Goal: Task Accomplishment & Management: Use online tool/utility

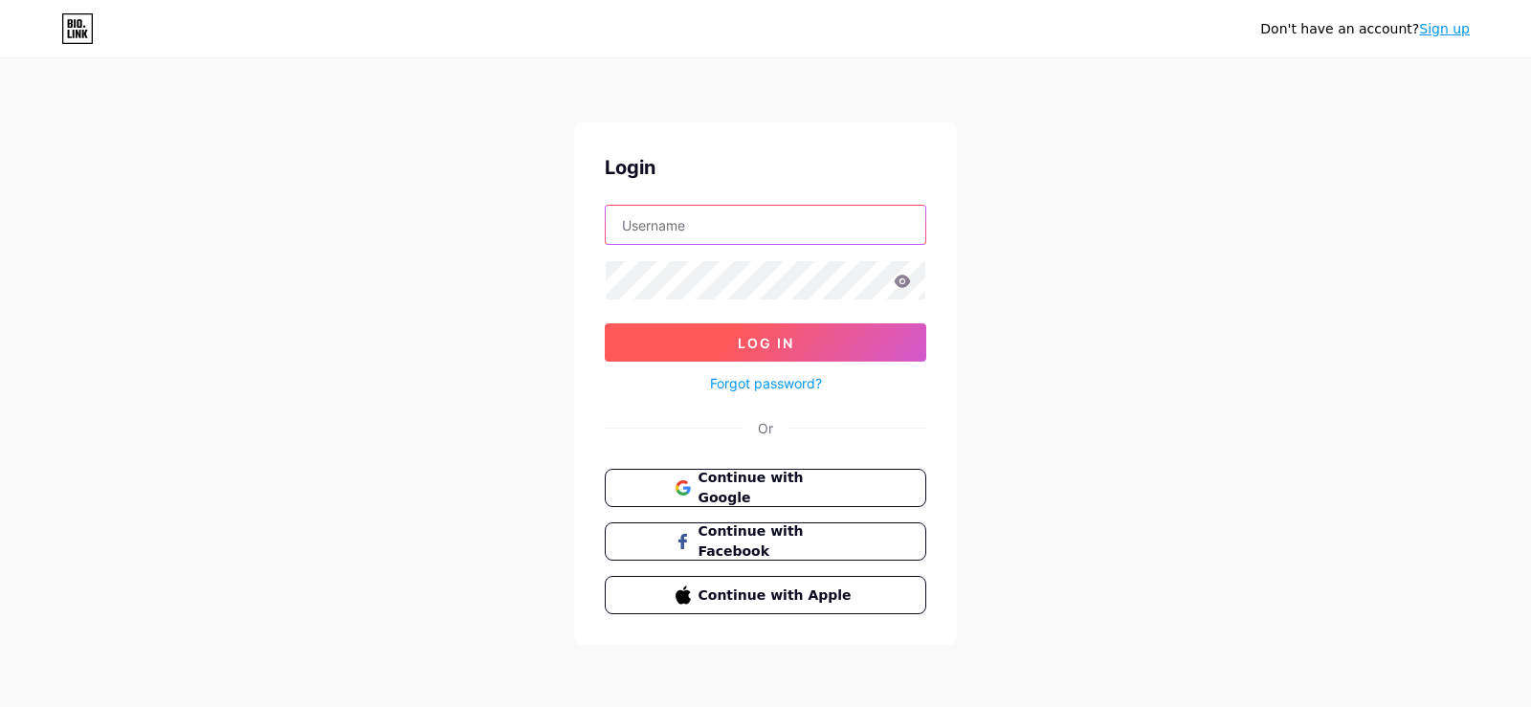
type input "[EMAIL_ADDRESS][DOMAIN_NAME]"
click at [676, 344] on button "Log In" at bounding box center [766, 342] width 322 height 38
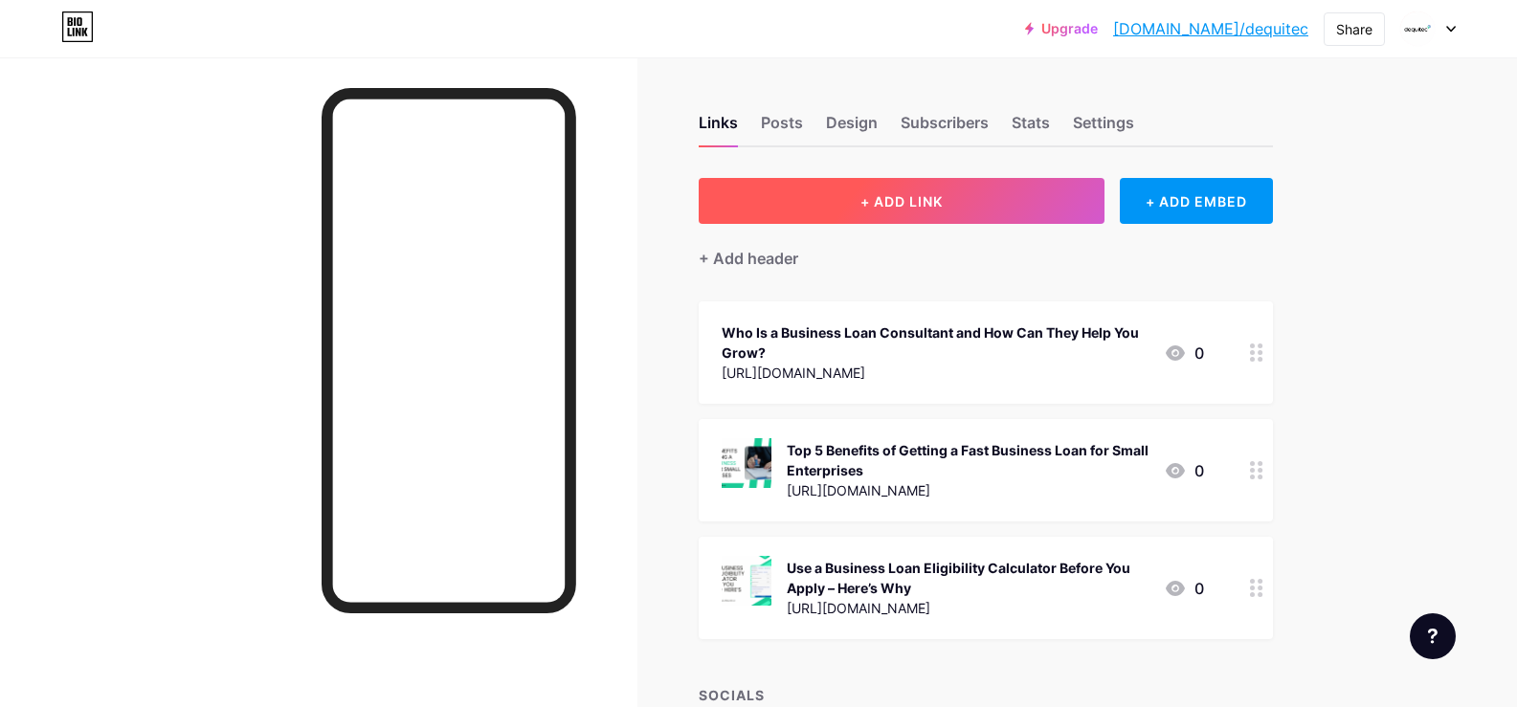
click at [800, 185] on button "+ ADD LINK" at bounding box center [902, 201] width 407 height 46
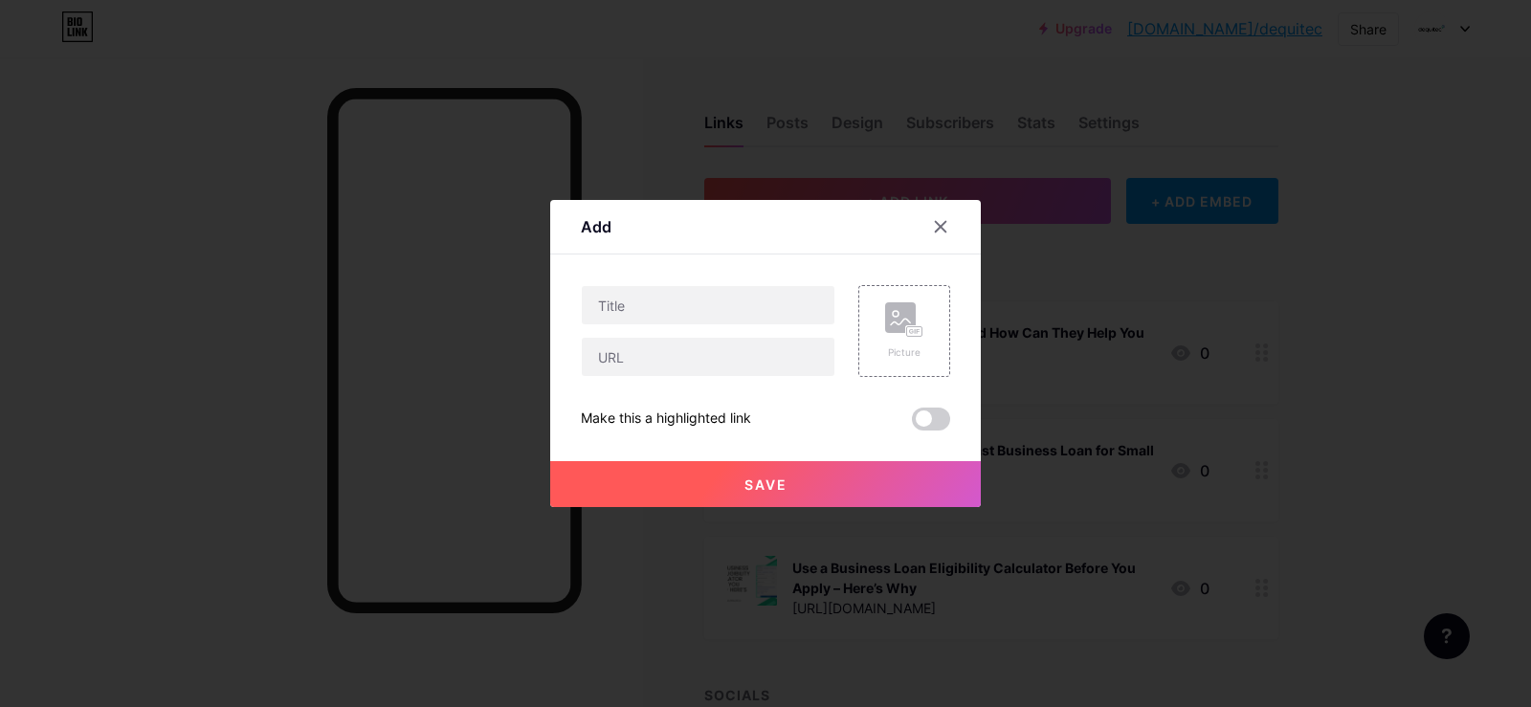
click at [662, 330] on div at bounding box center [708, 331] width 255 height 92
click at [654, 313] on input "text" at bounding box center [708, 305] width 253 height 38
paste input "Loan Against Property for Business - How It Works and When to Use It"
type input "Loan Against Property for Business - How It Works and When to Use It"
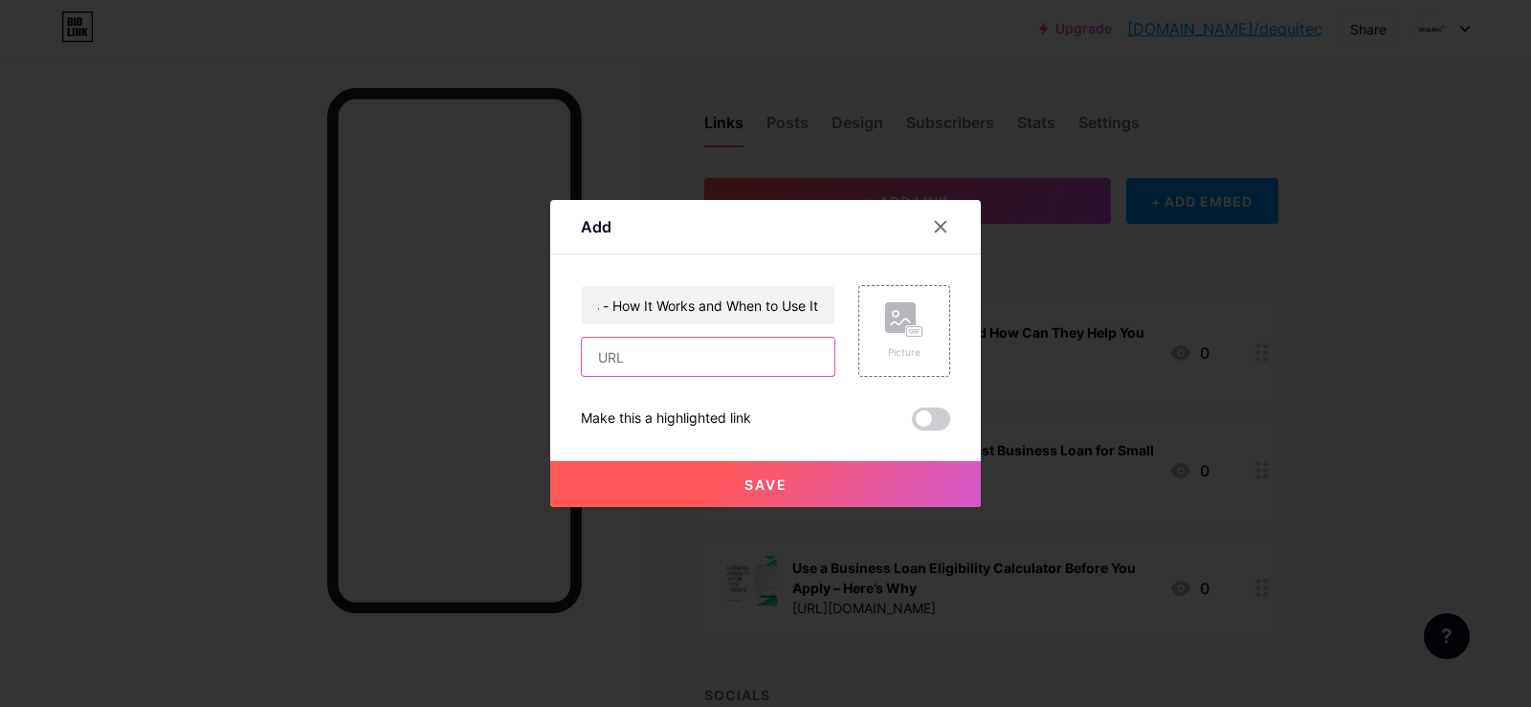
drag, startPoint x: 644, startPoint y: 359, endPoint x: 629, endPoint y: 345, distance: 20.3
click at [644, 359] on input "text" at bounding box center [708, 357] width 253 height 38
paste input "[URL][DOMAIN_NAME]"
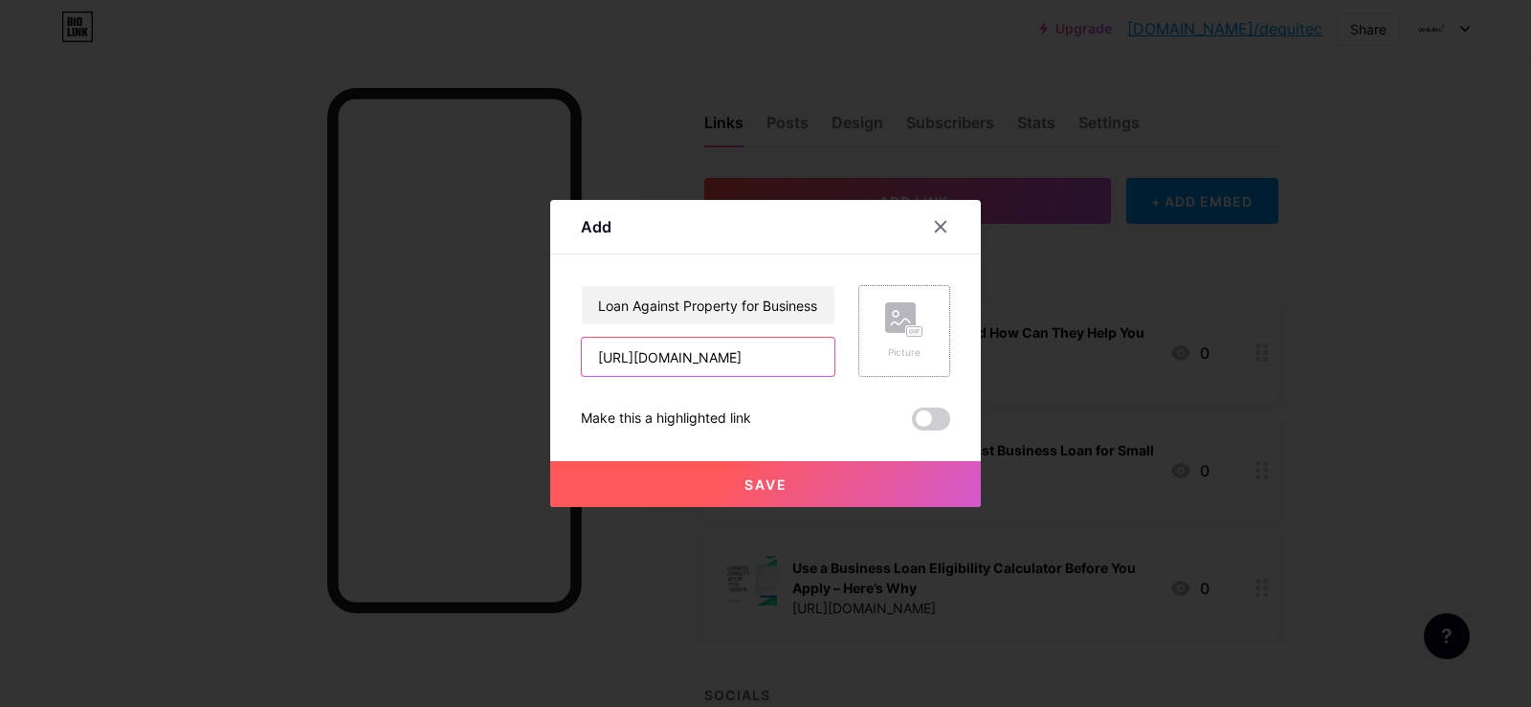
type input "[URL][DOMAIN_NAME]"
click at [893, 338] on div "Picture" at bounding box center [904, 330] width 38 height 57
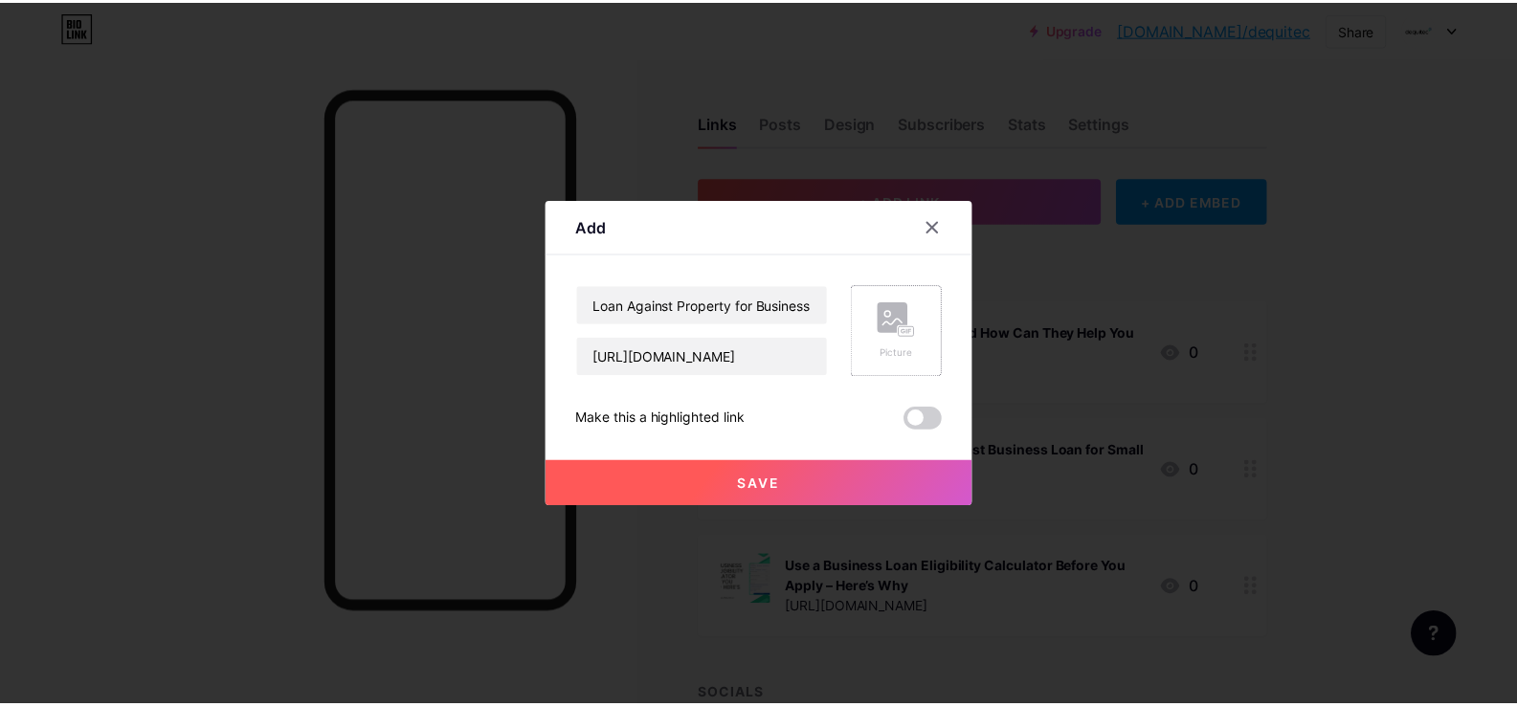
scroll to position [0, 0]
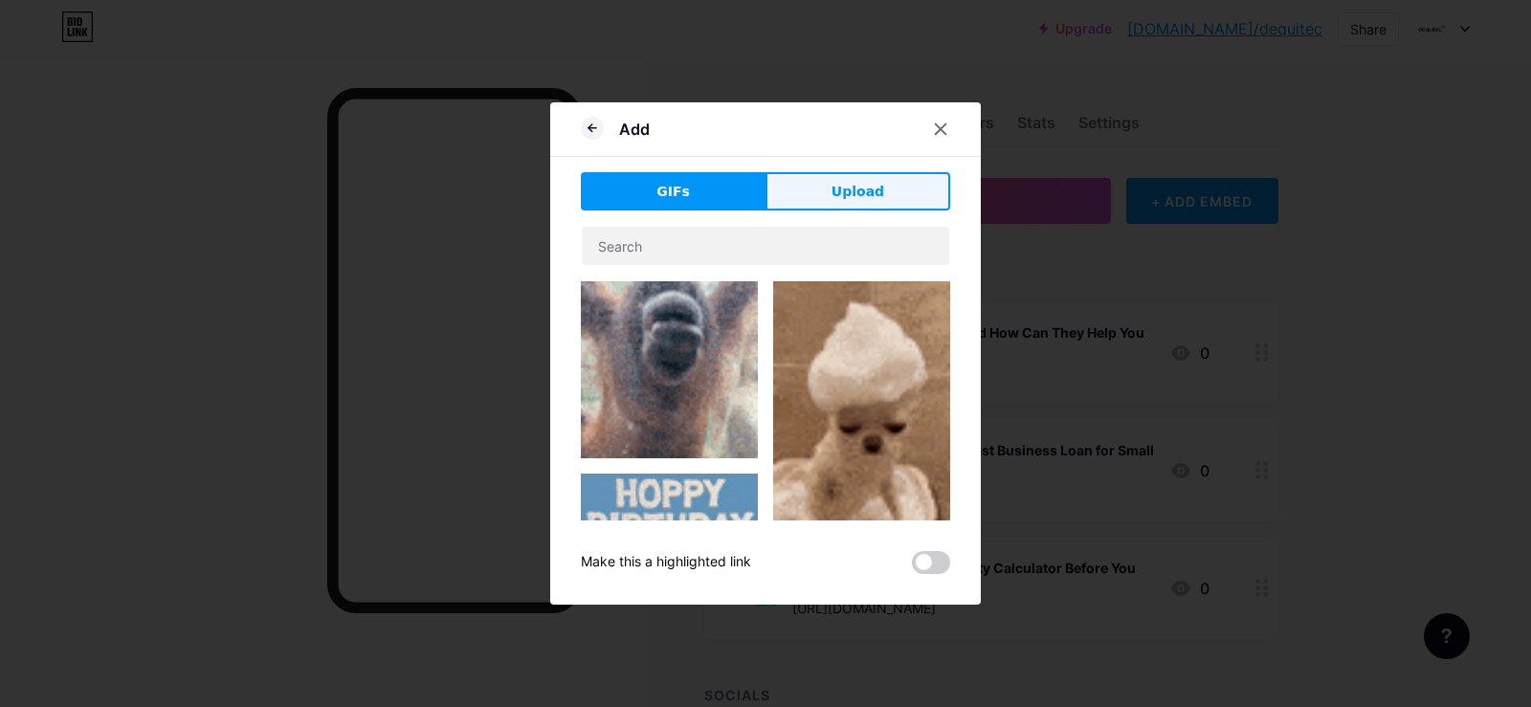
click at [840, 177] on button "Upload" at bounding box center [857, 191] width 185 height 38
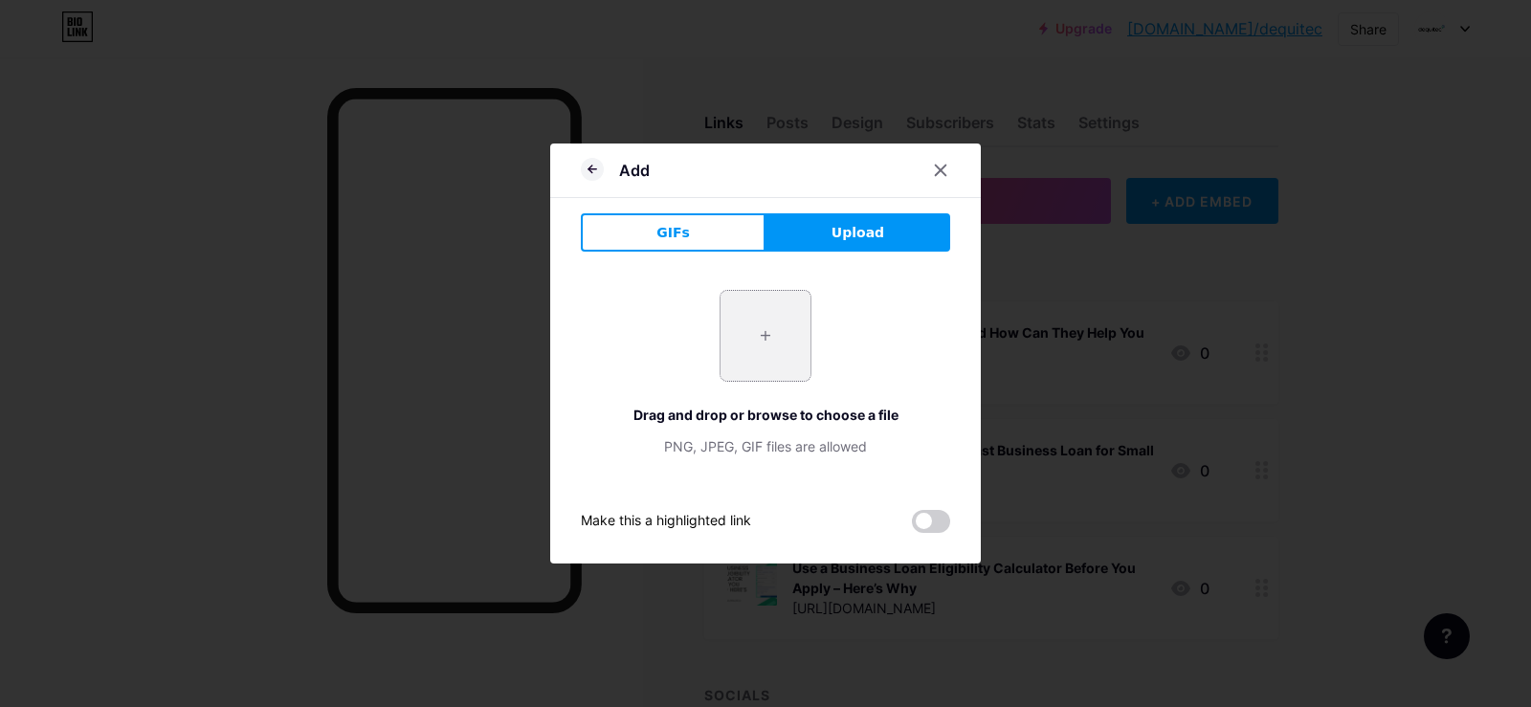
click at [745, 339] on input "file" at bounding box center [766, 336] width 90 height 90
type input "C:\fakepath\Loan Against Property for Business - How It Works and When to Use I…"
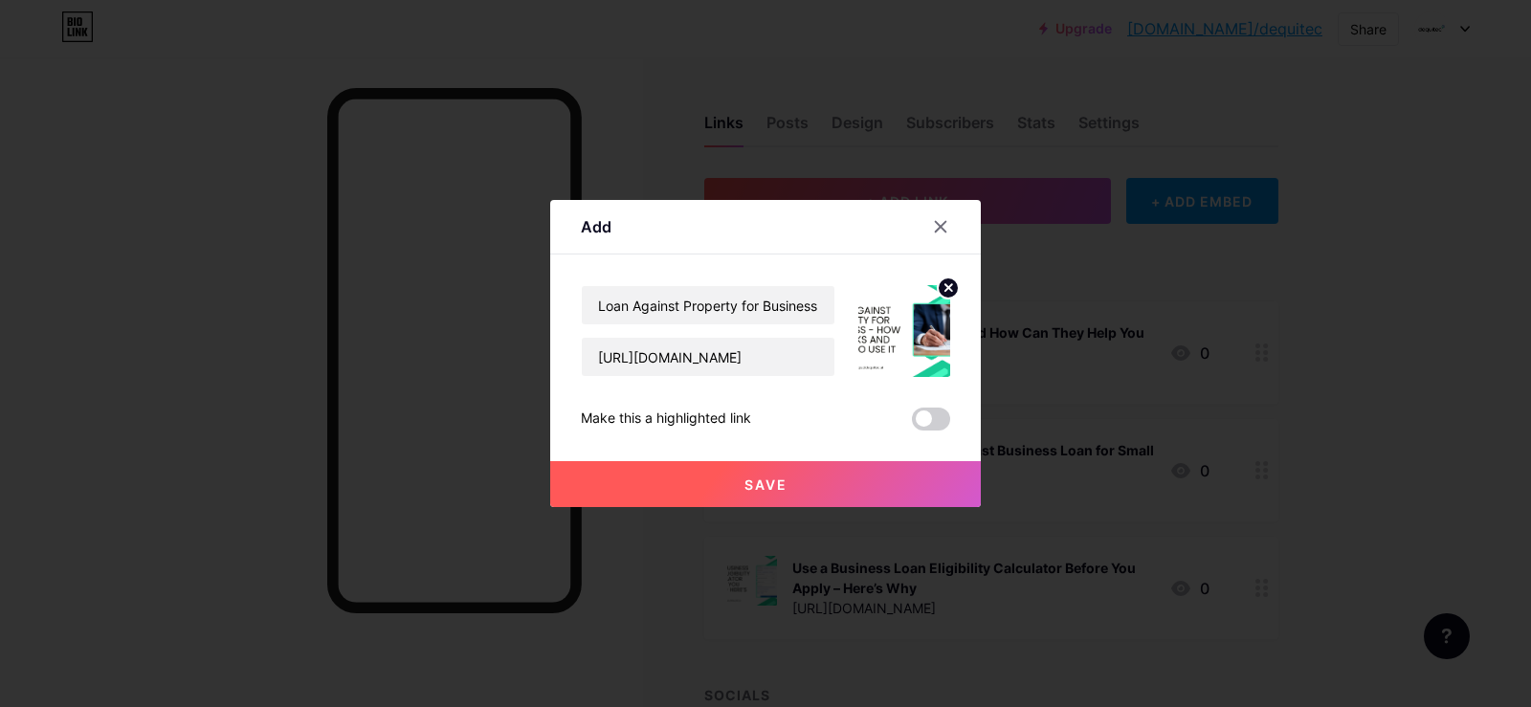
click at [759, 471] on button "Save" at bounding box center [765, 484] width 431 height 46
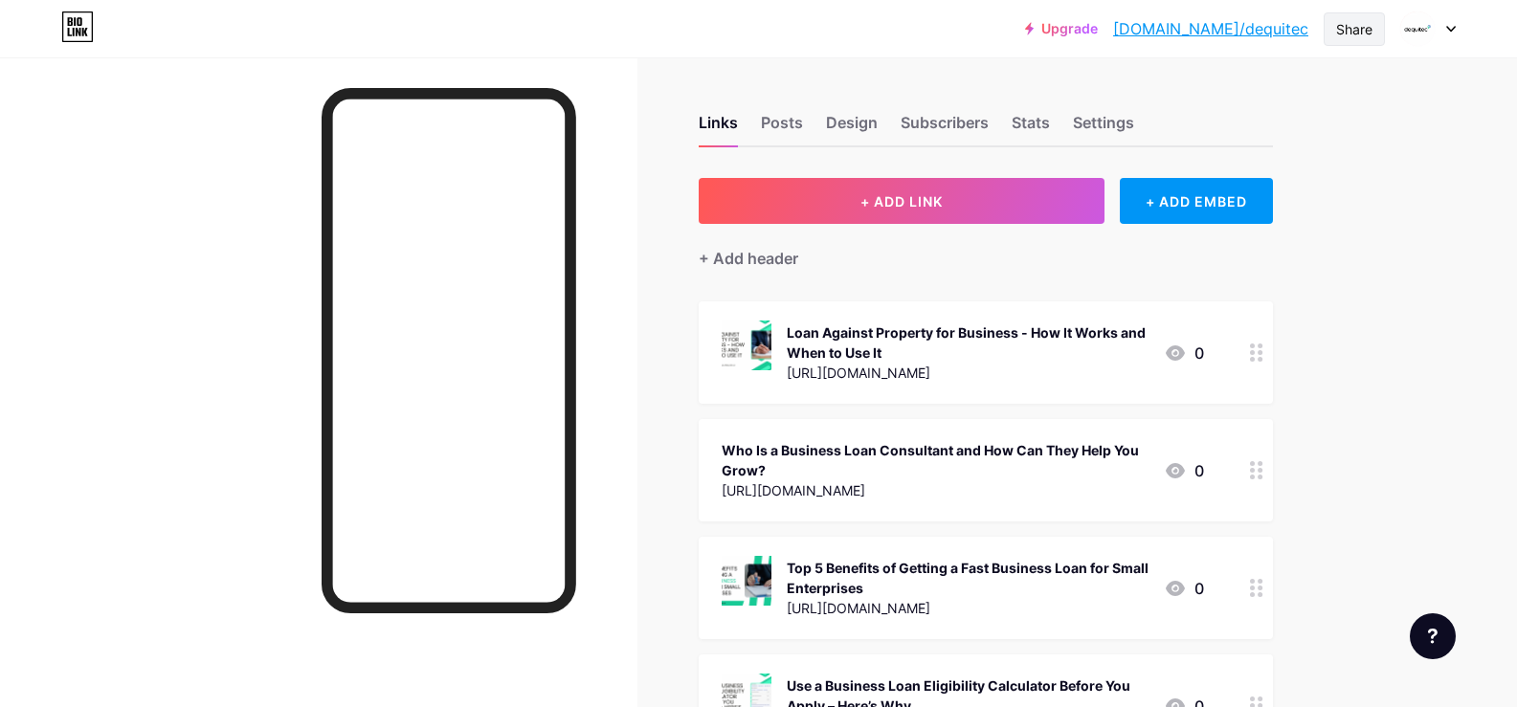
click at [1352, 35] on div "Share" at bounding box center [1354, 29] width 36 height 20
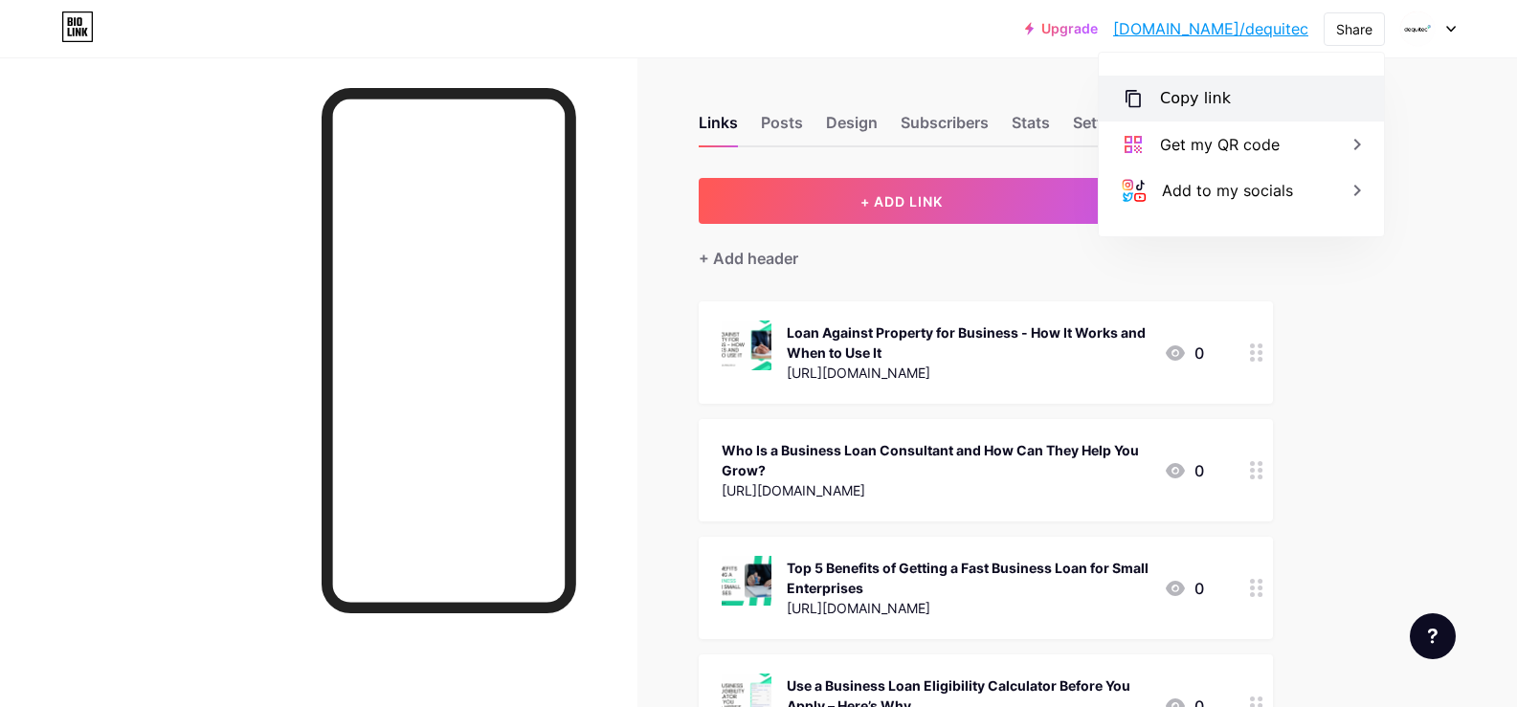
click at [1279, 108] on div "Copy link" at bounding box center [1240, 99] width 285 height 46
